Goal: Task Accomplishment & Management: Manage account settings

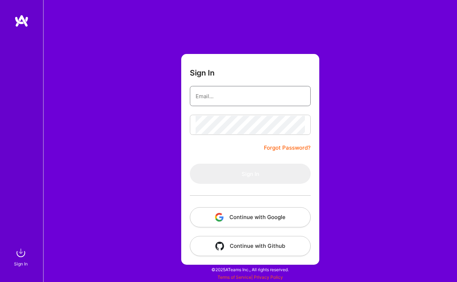
click at [0, 278] on com-1password-button at bounding box center [0, 278] width 0 height 0
type input "alex@kwarg.io"
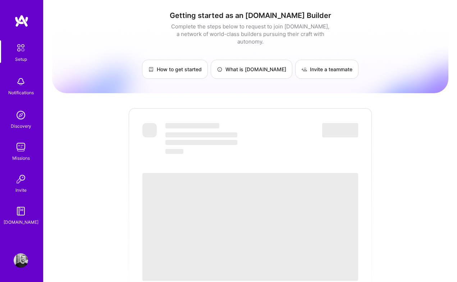
click at [19, 45] on img at bounding box center [20, 47] width 15 height 15
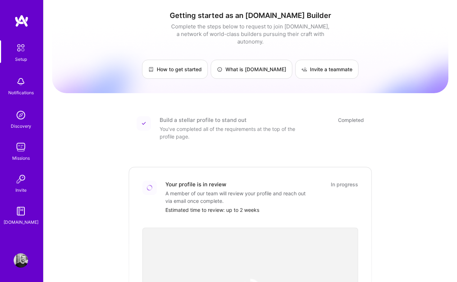
click at [211, 125] on div "You've completed all of the requirements at the top of the profile page." at bounding box center [232, 132] width 144 height 15
click at [23, 266] on img at bounding box center [21, 260] width 14 height 14
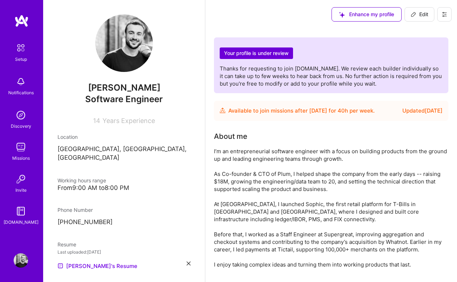
click at [421, 12] on span "Edit" at bounding box center [420, 14] width 18 height 7
select select "CY"
select select "Future Date"
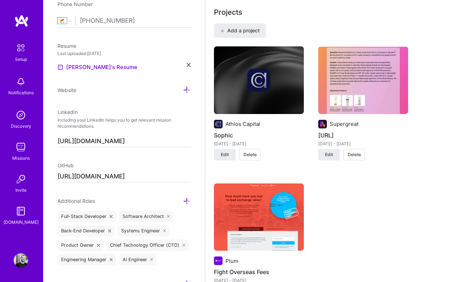
scroll to position [587, 0]
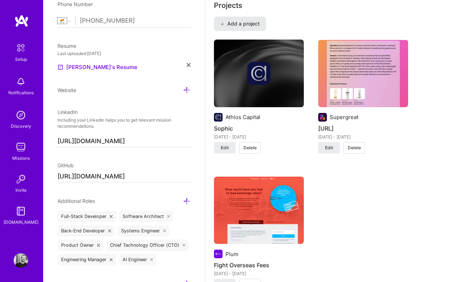
click at [245, 28] on button "Add a project" at bounding box center [240, 24] width 52 height 14
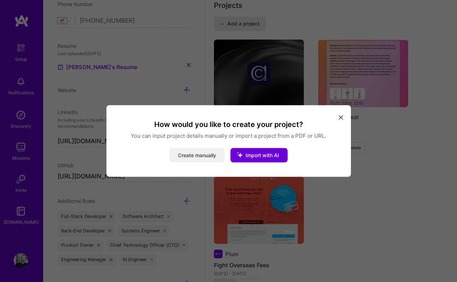
click at [202, 156] on button "Create manually" at bounding box center [196, 155] width 55 height 14
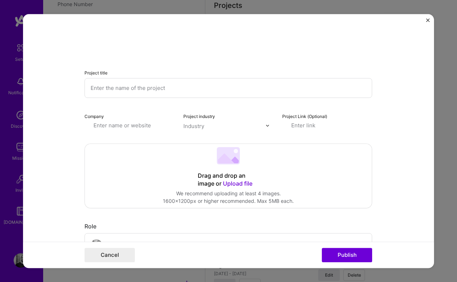
click at [145, 83] on input "text" at bounding box center [229, 88] width 288 height 20
type input "[PERSON_NAME] lead qualifier for insurance"
click at [138, 125] on input "text" at bounding box center [130, 126] width 90 height 8
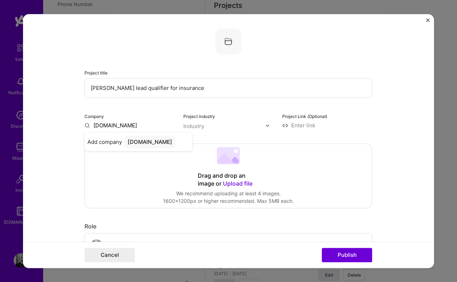
type input "[DOMAIN_NAME]"
click at [220, 127] on input "text" at bounding box center [224, 126] width 82 height 8
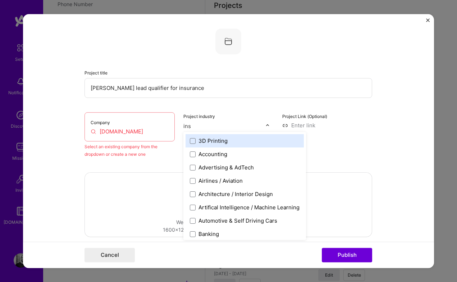
type input "insu"
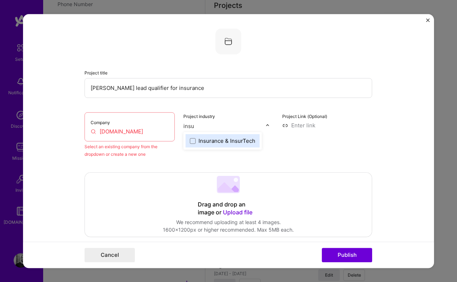
click at [226, 143] on div "Insurance & InsurTech" at bounding box center [227, 141] width 57 height 8
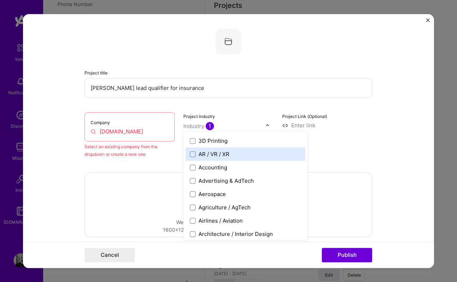
click at [346, 155] on div "Project Link (Optional)" at bounding box center [327, 135] width 90 height 46
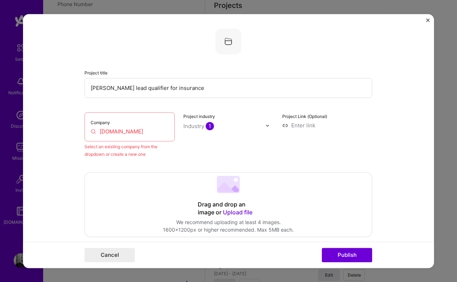
click at [131, 135] on input "[DOMAIN_NAME]" at bounding box center [130, 132] width 78 height 8
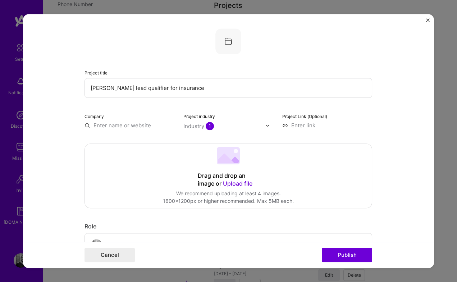
click at [301, 125] on input at bounding box center [327, 126] width 90 height 8
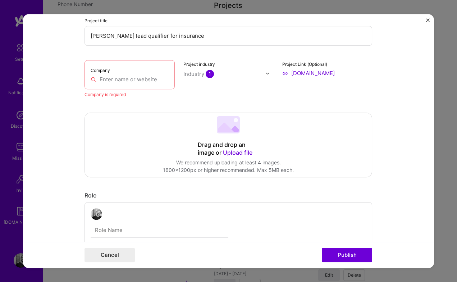
scroll to position [53, 0]
type input "[URL][DOMAIN_NAME]"
click at [107, 77] on input "text" at bounding box center [130, 79] width 78 height 8
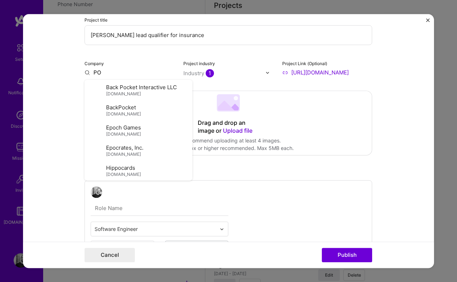
type input "P"
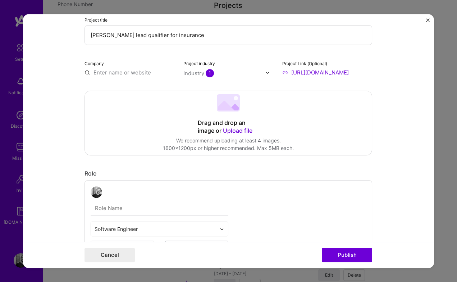
click at [385, 121] on form "Project title [PERSON_NAME] lead qualifier for insurance Company Project indust…" at bounding box center [228, 141] width 411 height 254
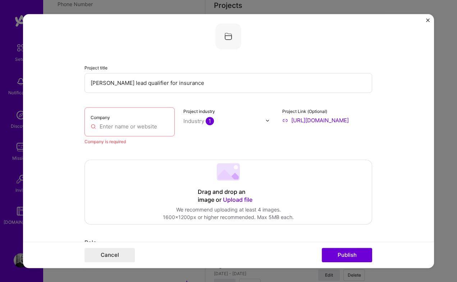
scroll to position [0, 0]
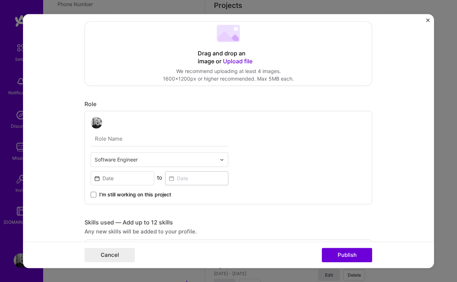
click at [127, 139] on input "text" at bounding box center [160, 138] width 138 height 15
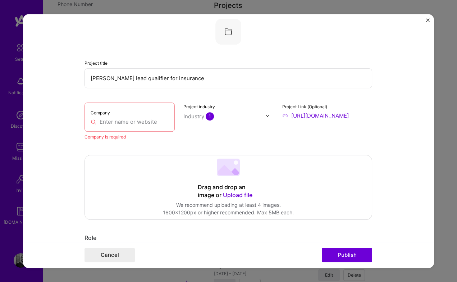
scroll to position [8, 0]
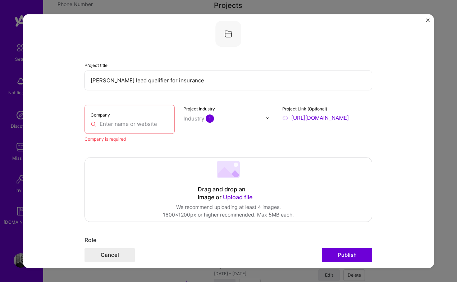
click at [447, 150] on div "Project title [PERSON_NAME] lead qualifier for insurance Company Company is req…" at bounding box center [228, 141] width 457 height 282
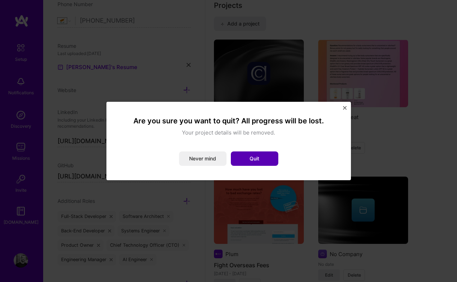
click at [238, 159] on button "Quit" at bounding box center [254, 158] width 47 height 14
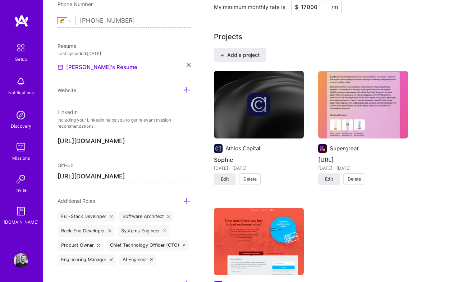
scroll to position [548, 0]
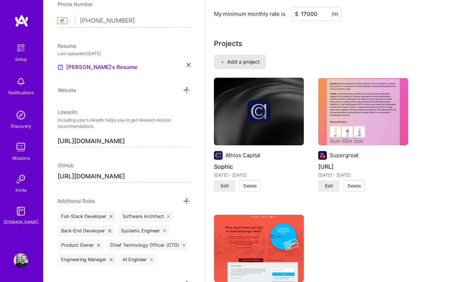
click at [241, 65] on span "Add a project" at bounding box center [239, 61] width 39 height 7
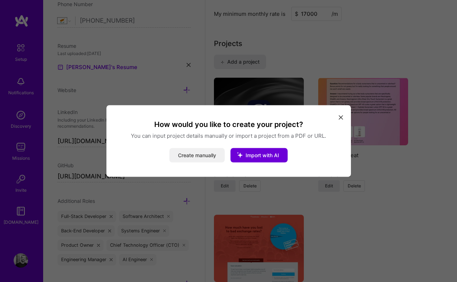
click at [202, 160] on button "Create manually" at bounding box center [196, 155] width 55 height 14
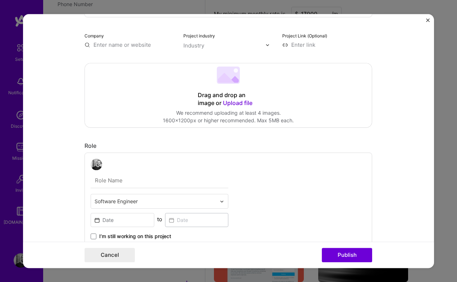
scroll to position [93, 0]
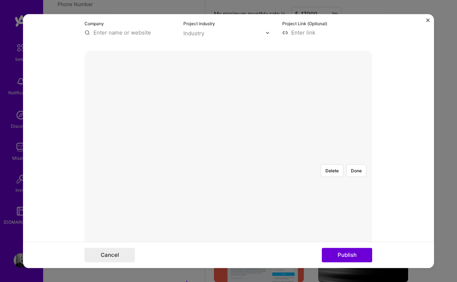
click at [300, 159] on div "Delete Done" at bounding box center [229, 159] width 288 height 0
click at [278, 195] on div at bounding box center [298, 248] width 141 height 106
click at [359, 163] on button "Done" at bounding box center [356, 169] width 20 height 13
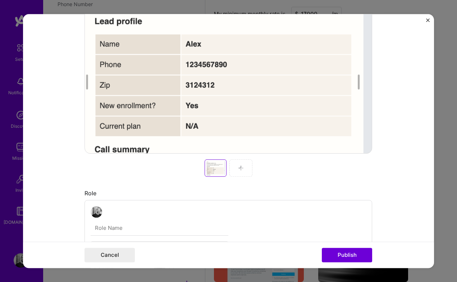
scroll to position [204, 0]
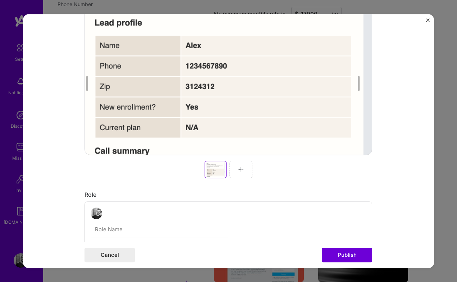
click at [242, 171] on img at bounding box center [241, 170] width 6 height 6
click at [237, 168] on div at bounding box center [240, 169] width 23 height 17
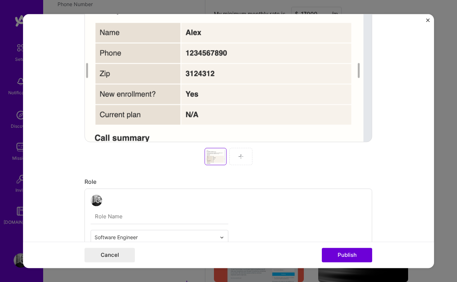
scroll to position [288, 0]
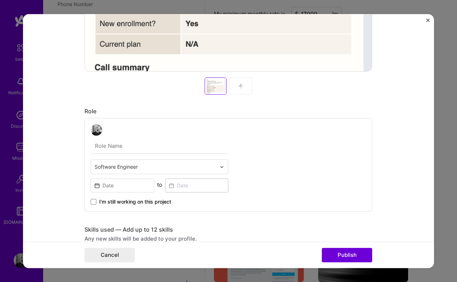
click at [240, 86] on img at bounding box center [241, 86] width 6 height 6
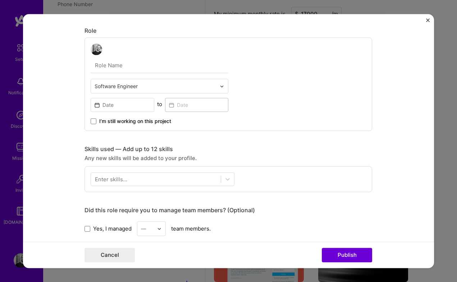
scroll to position [297, 0]
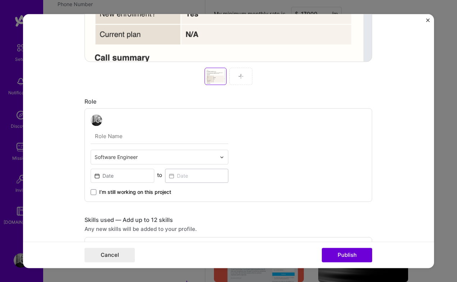
click at [238, 78] on img at bounding box center [241, 76] width 6 height 6
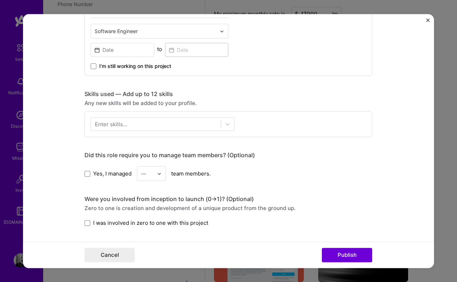
scroll to position [464, 0]
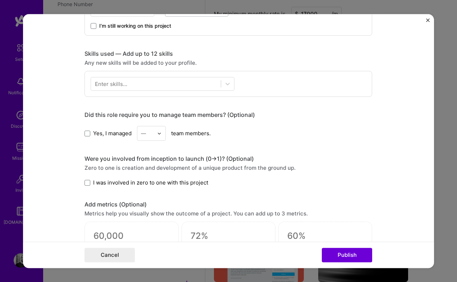
click at [126, 86] on div "Enter skills..." at bounding box center [111, 84] width 32 height 8
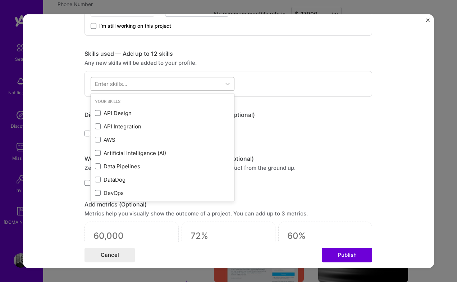
click at [131, 87] on div at bounding box center [156, 84] width 130 height 12
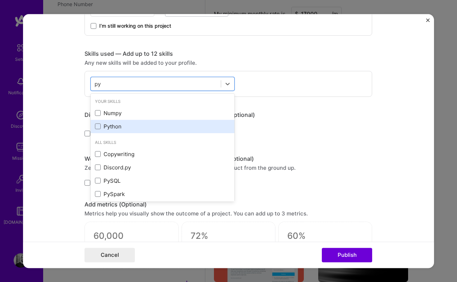
click at [110, 133] on div "Python" at bounding box center [163, 126] width 144 height 13
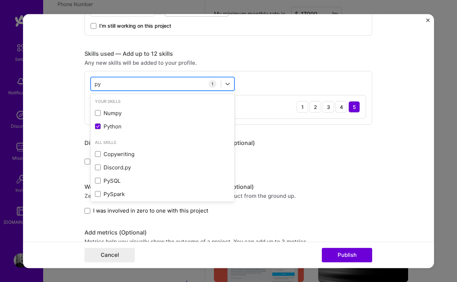
type input "p"
type input "g"
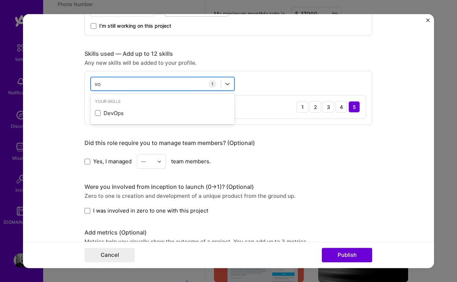
type input "v"
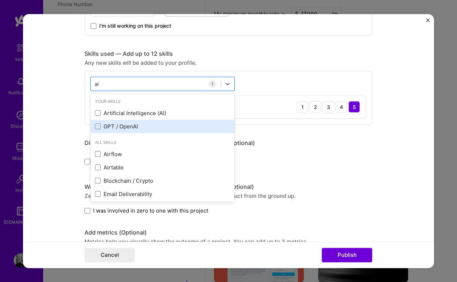
click at [118, 127] on div "GPT / OpenAI" at bounding box center [162, 127] width 135 height 8
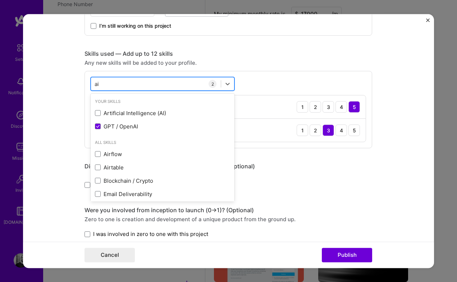
type input "a"
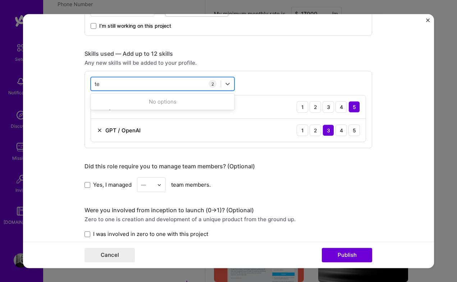
type input "t"
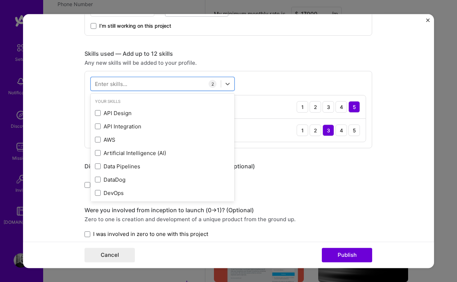
click at [279, 56] on div "Skills used — Add up to 12 skills" at bounding box center [229, 54] width 288 height 8
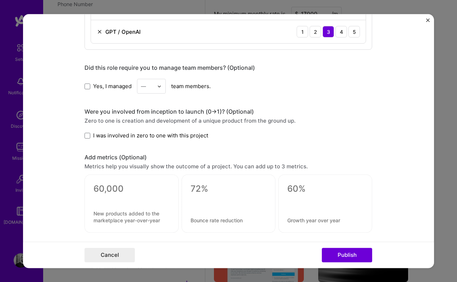
click at [108, 135] on span "I was involved in zero to one with this project" at bounding box center [150, 136] width 115 height 8
click at [0, 0] on input "I was involved in zero to one with this project" at bounding box center [0, 0] width 0 height 0
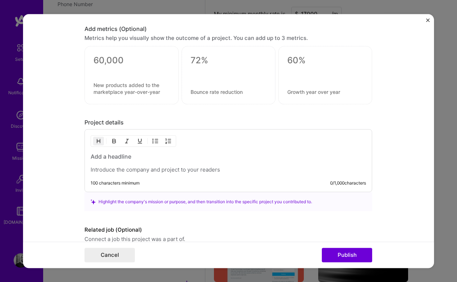
scroll to position [700, 0]
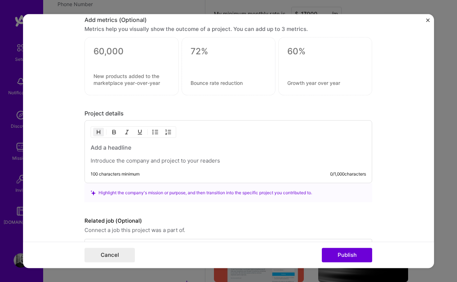
click at [117, 146] on h3 at bounding box center [228, 148] width 275 height 8
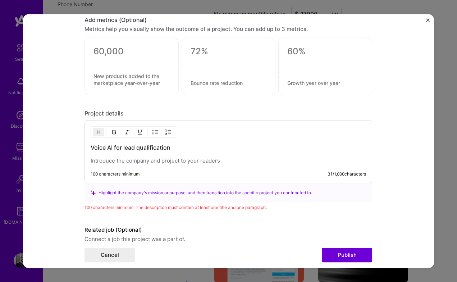
click at [117, 157] on div "Voice AI for lead qualification" at bounding box center [228, 154] width 275 height 21
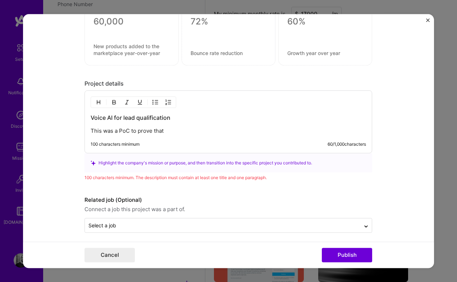
scroll to position [734, 0]
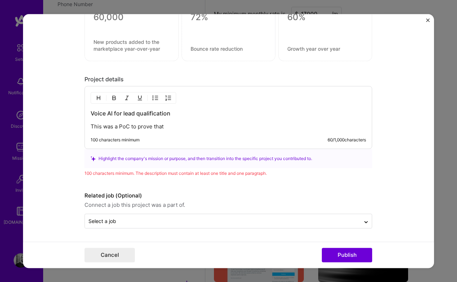
click at [148, 123] on p "This was a PoC to prove that" at bounding box center [228, 126] width 275 height 7
click at [206, 128] on p "This was a PoC to discover that" at bounding box center [228, 126] width 275 height 7
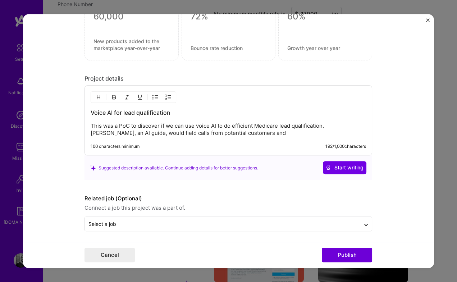
click at [127, 132] on p "This was a PoC to discover if we can use voice AI to do efficient Medicare lead…" at bounding box center [228, 130] width 275 height 14
click at [138, 134] on p "This was a PoC to discover if we can use voice AI to do efficient Medicare lead…" at bounding box center [228, 130] width 275 height 14
click at [119, 134] on p "This was a PoC to discover if we can use voice AI to do efficient Medicare lead…" at bounding box center [228, 130] width 275 height 14
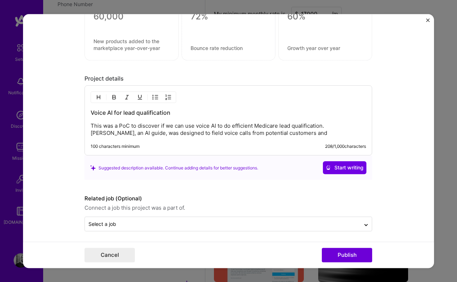
click at [286, 136] on p "This was a PoC to discover if we can use voice AI to do efficient Medicare lead…" at bounding box center [228, 130] width 275 height 14
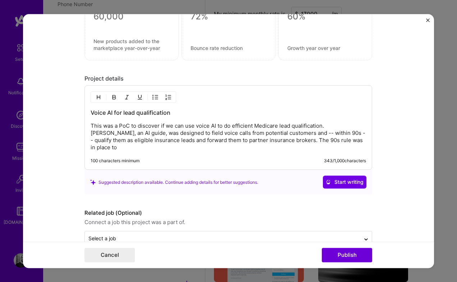
click at [272, 140] on p "This was a PoC to discover if we can use voice AI to do efficient Medicare lead…" at bounding box center [228, 137] width 275 height 29
click at [279, 138] on p "This was a PoC to discover if we can use voice AI to do efficient Medicare lead…" at bounding box center [228, 137] width 275 height 29
click at [343, 140] on p "This was a PoC to discover if we can use voice AI to do efficient Medicare lead…" at bounding box center [228, 137] width 275 height 29
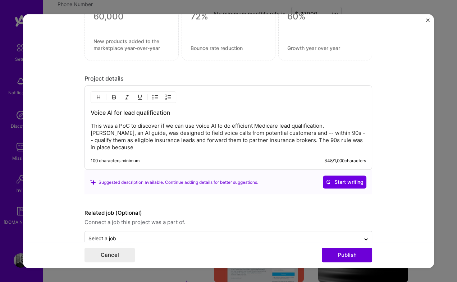
click at [345, 141] on p "This was a PoC to discover if we can use voice AI to do efficient Medicare lead…" at bounding box center [228, 137] width 275 height 29
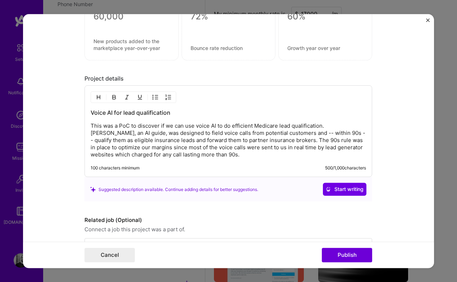
click at [345, 148] on p "This was a PoC to discover if we can use voice AI to do efficient Medicare lead…" at bounding box center [228, 141] width 275 height 36
click at [351, 148] on p "This was a PoC to discover if we can use voice AI to do efficient Medicare lead…" at bounding box center [228, 141] width 275 height 36
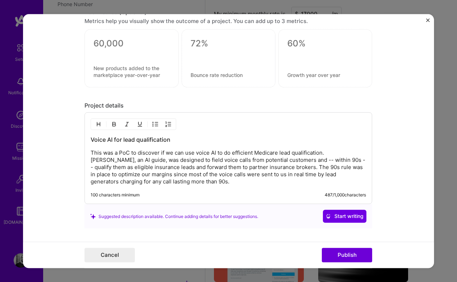
scroll to position [707, 0]
click at [234, 184] on p "This was a PoC to discover if we can use voice AI to do efficient Medicare lead…" at bounding box center [228, 168] width 275 height 36
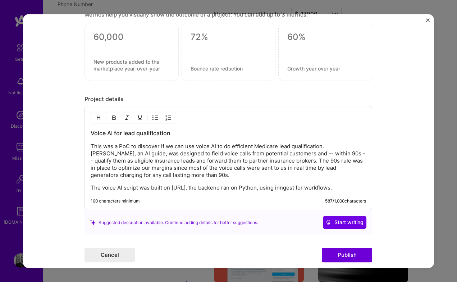
scroll to position [716, 0]
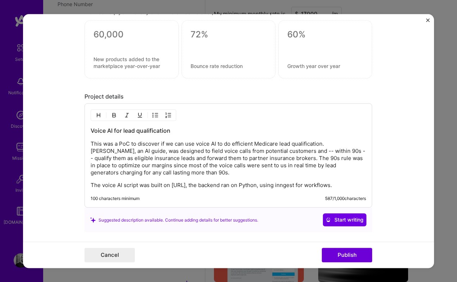
click at [135, 183] on p "The voice AI script was built on [URL], the backend ran on Python, using innges…" at bounding box center [228, 185] width 275 height 7
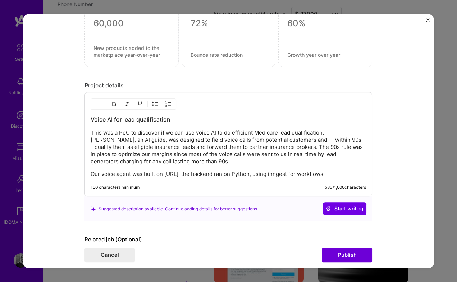
scroll to position [772, 0]
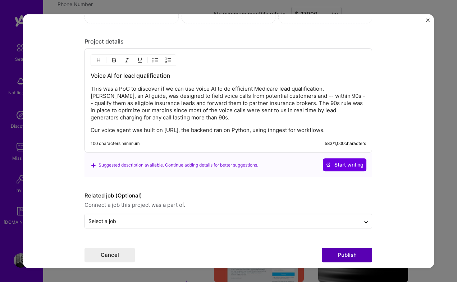
click at [344, 258] on button "Publish" at bounding box center [347, 255] width 50 height 14
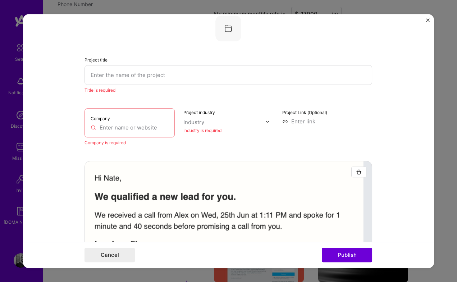
scroll to position [14, 0]
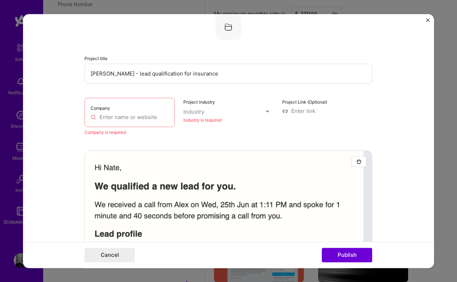
type input "[PERSON_NAME] - lead qualification for insurance"
click at [202, 109] on div "Industry" at bounding box center [193, 112] width 21 height 8
type input "insu"
click at [210, 124] on div "Insurance & InsurTech" at bounding box center [227, 127] width 57 height 8
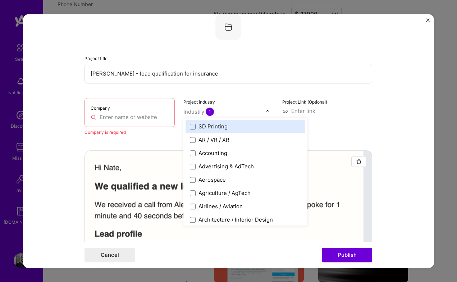
click at [329, 110] on input at bounding box center [327, 111] width 90 height 8
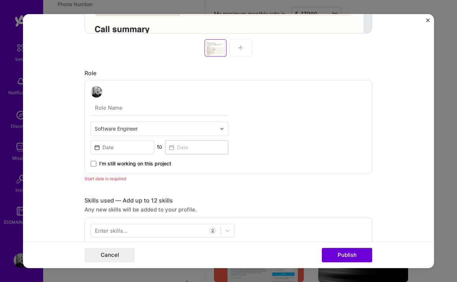
scroll to position [349, 0]
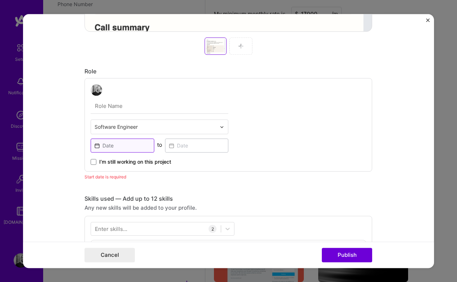
type input "[URL][DOMAIN_NAME]"
click at [128, 148] on input at bounding box center [123, 145] width 64 height 14
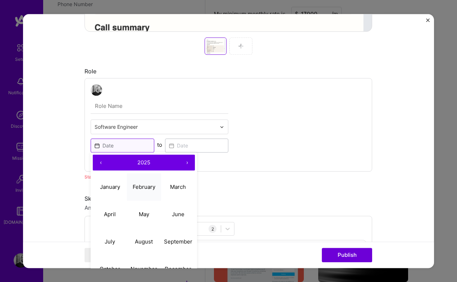
scroll to position [377, 0]
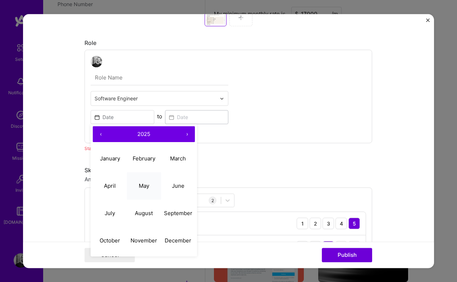
click at [140, 185] on abbr "May" at bounding box center [144, 185] width 10 height 7
type input "[DATE]"
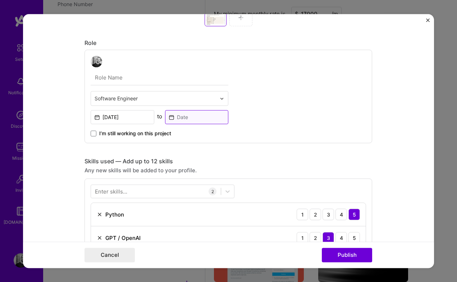
click at [176, 115] on input at bounding box center [197, 117] width 64 height 14
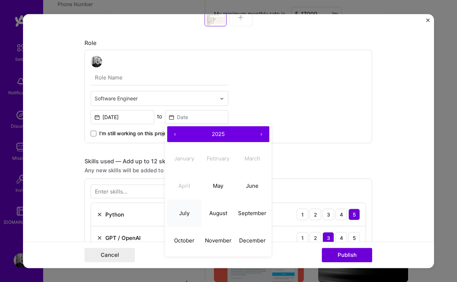
click at [189, 213] on abbr "July" at bounding box center [184, 213] width 10 height 7
type input "[DATE]"
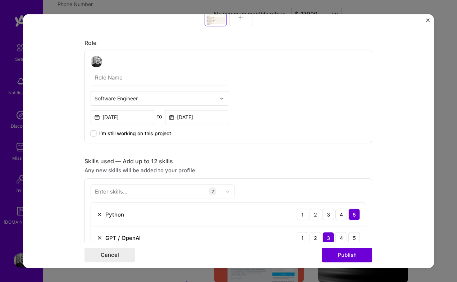
click at [197, 100] on input "text" at bounding box center [156, 99] width 122 height 8
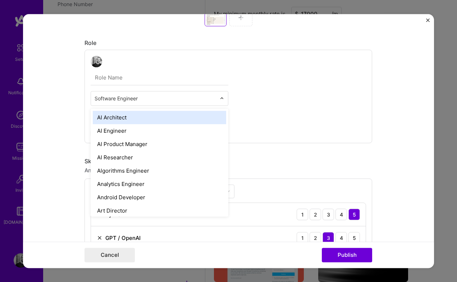
click at [266, 112] on div "option AI Architect focused, 1 of 70. 69 results available. Use Up and Down to …" at bounding box center [229, 97] width 288 height 94
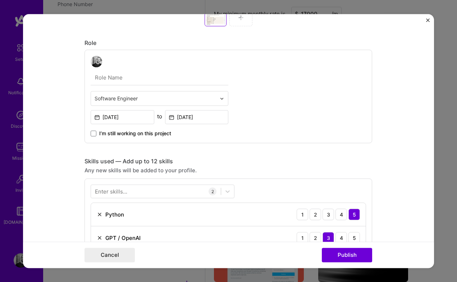
click at [170, 79] on input "text" at bounding box center [160, 77] width 138 height 15
type input "P"
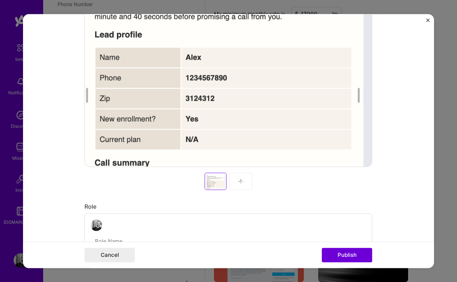
scroll to position [325, 0]
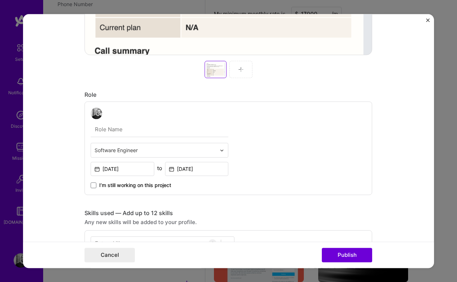
click at [241, 65] on div at bounding box center [240, 69] width 23 height 17
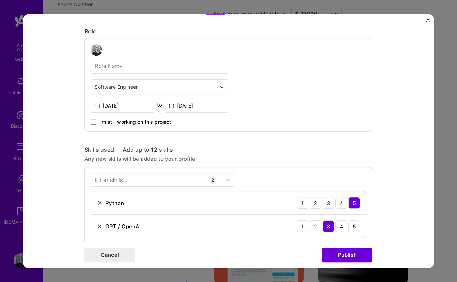
scroll to position [227, 0]
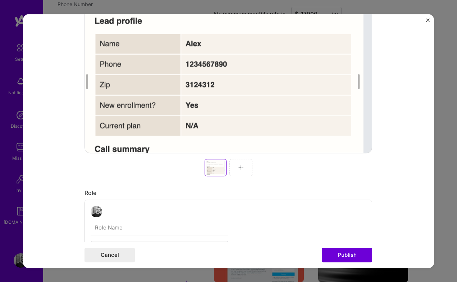
click at [243, 164] on div at bounding box center [240, 167] width 23 height 17
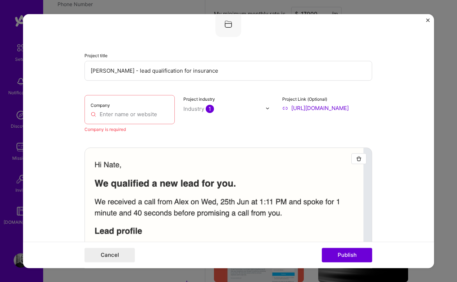
scroll to position [14, 0]
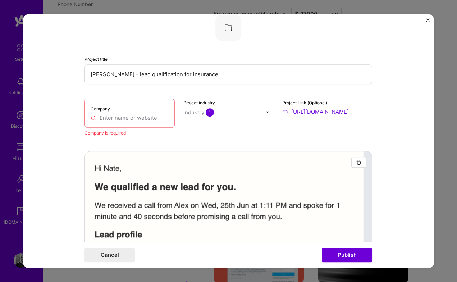
click at [145, 119] on input "text" at bounding box center [130, 118] width 78 height 8
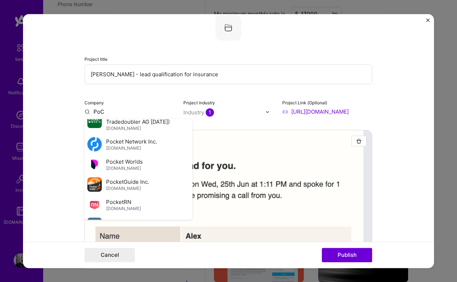
scroll to position [387, 0]
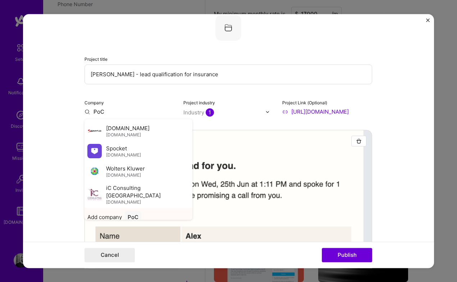
type input "PoC"
click at [138, 211] on div "PoC" at bounding box center [133, 217] width 17 height 13
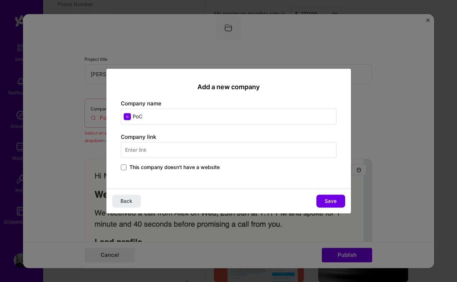
click at [217, 168] on span "This company doesn't have a website" at bounding box center [174, 167] width 90 height 7
click at [0, 0] on input "This company doesn't have a website" at bounding box center [0, 0] width 0 height 0
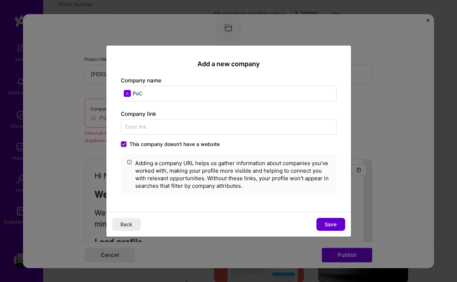
click at [327, 227] on span "Save" at bounding box center [331, 223] width 12 height 7
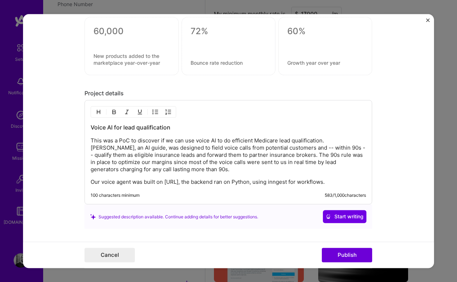
scroll to position [723, 0]
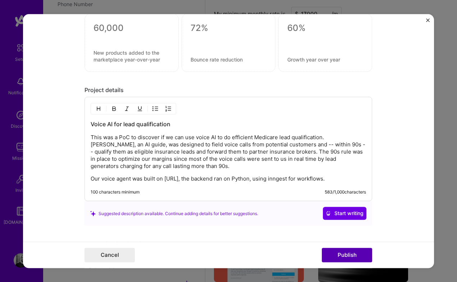
click at [349, 254] on button "Publish" at bounding box center [347, 255] width 50 height 14
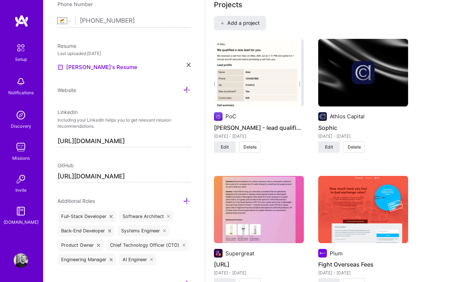
scroll to position [560, 0]
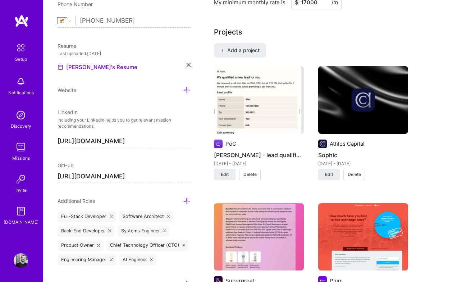
click at [264, 96] on img at bounding box center [259, 100] width 90 height 68
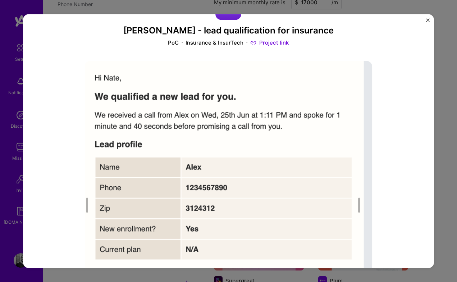
scroll to position [30, 0]
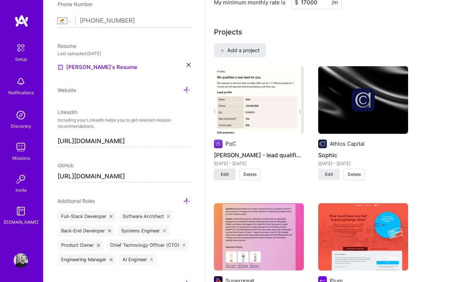
click at [224, 172] on span "Edit" at bounding box center [225, 174] width 8 height 6
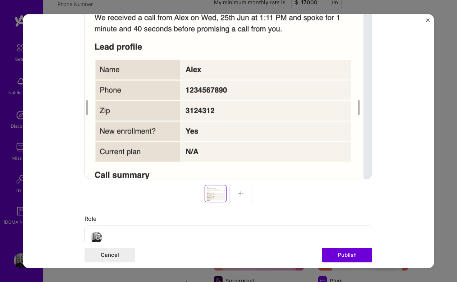
scroll to position [192, 0]
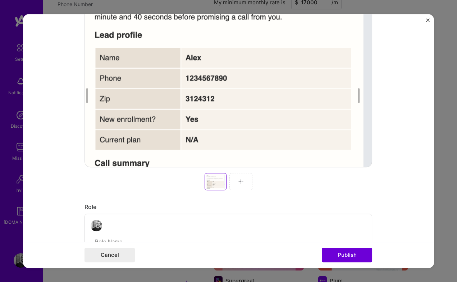
click at [247, 183] on div at bounding box center [240, 181] width 23 height 17
click at [241, 181] on img at bounding box center [241, 182] width 6 height 6
click at [243, 185] on div at bounding box center [240, 181] width 23 height 17
click at [242, 181] on img at bounding box center [241, 182] width 6 height 6
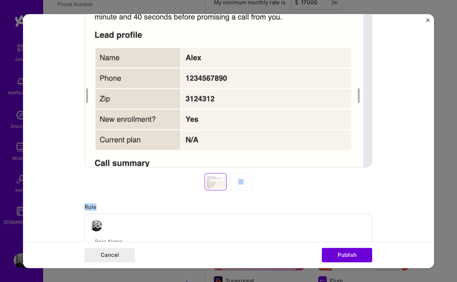
click at [242, 181] on img at bounding box center [241, 182] width 6 height 6
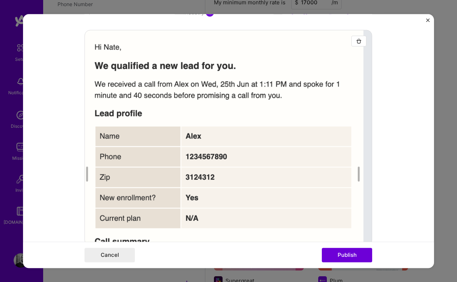
scroll to position [65, 0]
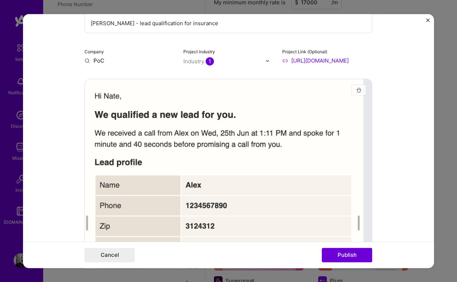
click at [359, 87] on img "button" at bounding box center [359, 90] width 6 height 6
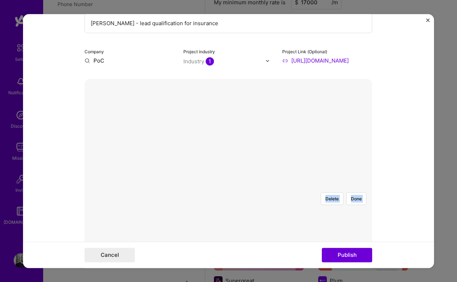
click at [289, 200] on div at bounding box center [316, 266] width 176 height 132
click at [357, 192] on button "Done" at bounding box center [356, 198] width 20 height 13
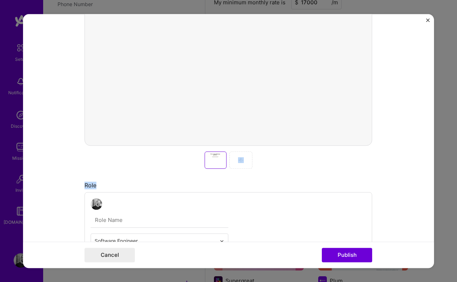
scroll to position [218, 0]
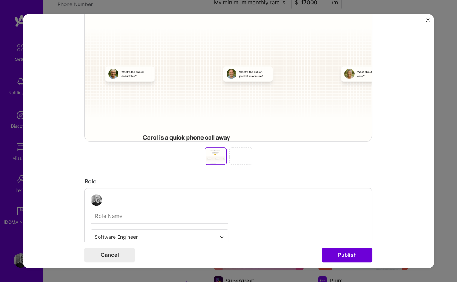
click at [251, 157] on div at bounding box center [240, 155] width 23 height 17
click at [236, 157] on div at bounding box center [240, 155] width 23 height 17
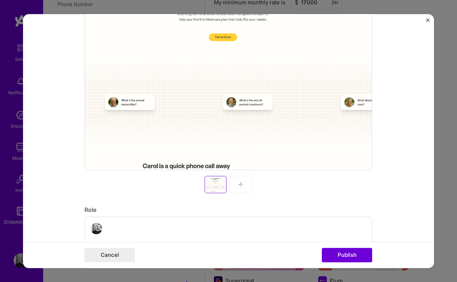
scroll to position [188, 0]
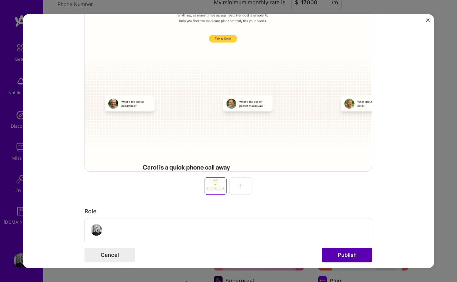
click at [346, 255] on button "Publish" at bounding box center [347, 255] width 50 height 14
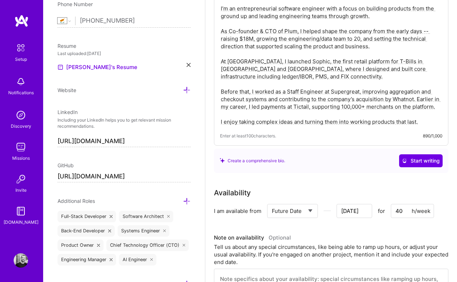
scroll to position [0, 0]
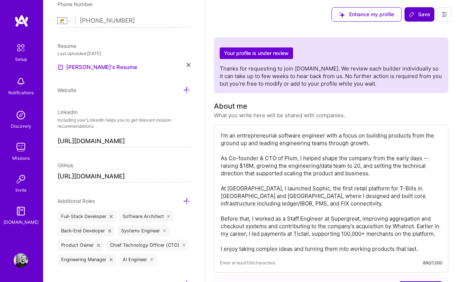
click at [422, 13] on span "Save" at bounding box center [419, 14] width 21 height 7
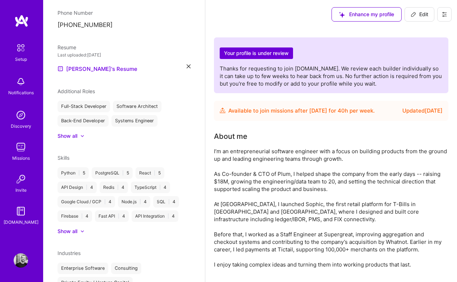
scroll to position [37, 0]
